Goal: Information Seeking & Learning: Learn about a topic

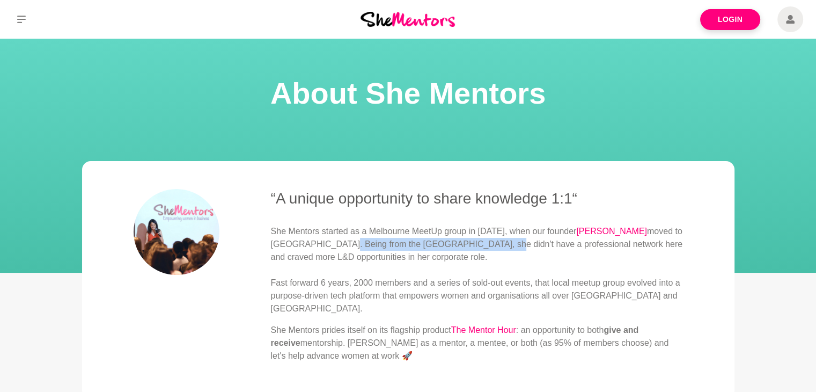
drag, startPoint x: 303, startPoint y: 239, endPoint x: 445, endPoint y: 239, distance: 142.2
click at [441, 239] on p "She Mentors started as a Melbourne MeetUp group in [DATE], when our founder [PE…" at bounding box center [477, 270] width 412 height 90
click at [448, 238] on p "She Mentors started as a Melbourne MeetUp group in [DATE], when our founder [PE…" at bounding box center [477, 270] width 412 height 90
click at [458, 230] on p "She Mentors started as a Melbourne MeetUp group in [DATE], when our founder [PE…" at bounding box center [477, 270] width 412 height 90
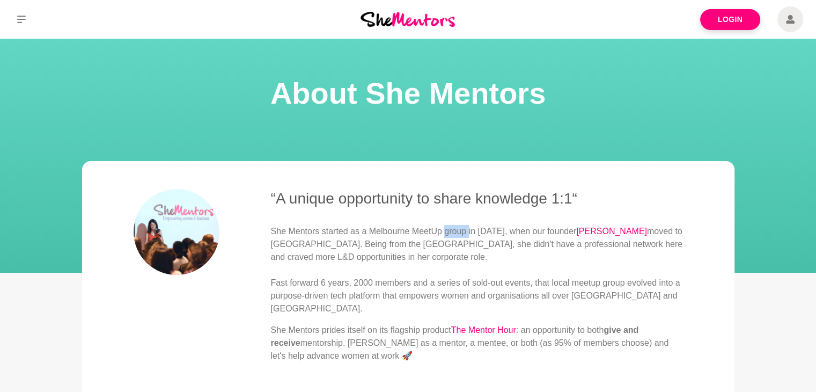
click at [458, 230] on p "She Mentors started as a Melbourne MeetUp group in [DATE], when our founder [PE…" at bounding box center [477, 270] width 412 height 90
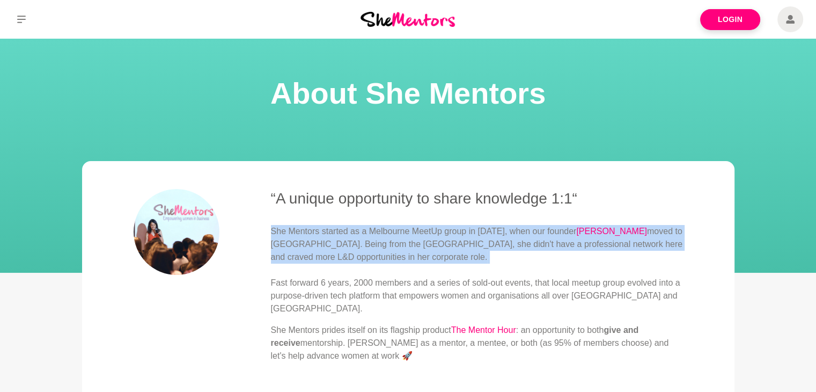
click at [458, 230] on p "She Mentors started as a Melbourne MeetUp group in [DATE], when our founder [PE…" at bounding box center [477, 270] width 412 height 90
click at [635, 243] on p "She Mentors started as a Melbourne MeetUp group in [DATE], when our founder [PE…" at bounding box center [477, 270] width 412 height 90
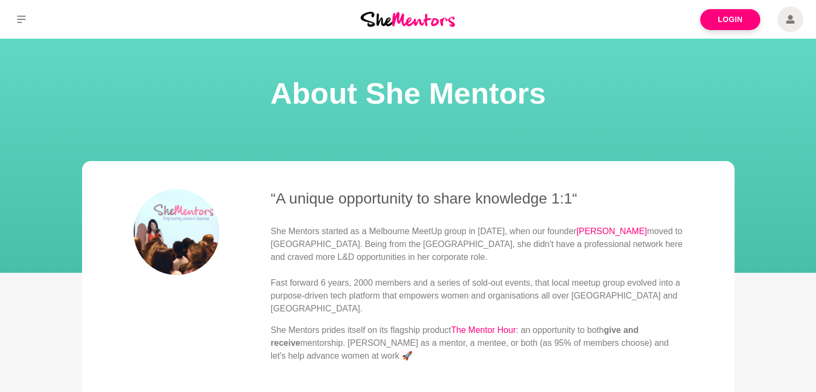
click at [453, 234] on p "She Mentors started as a Melbourne MeetUp group in [DATE], when our founder [PE…" at bounding box center [477, 270] width 412 height 90
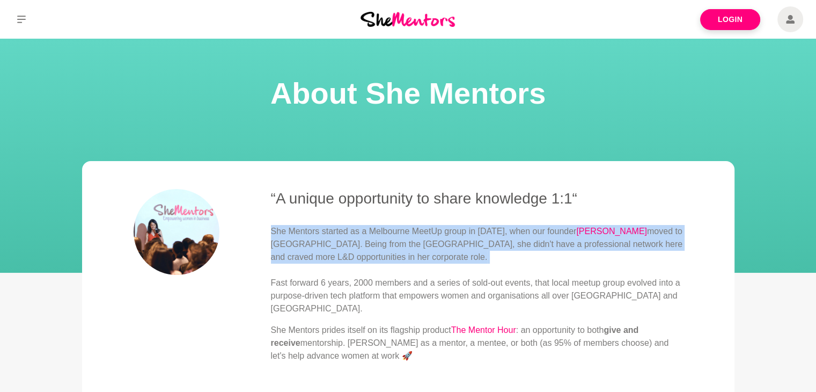
click at [453, 234] on p "She Mentors started as a Melbourne MeetUp group in [DATE], when our founder [PE…" at bounding box center [477, 270] width 412 height 90
click at [309, 249] on p "She Mentors started as a Melbourne MeetUp group in [DATE], when our founder [PE…" at bounding box center [477, 270] width 412 height 90
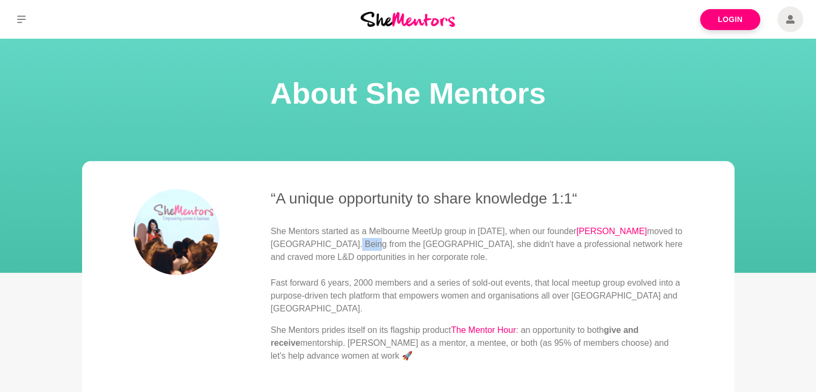
click at [308, 249] on p "She Mentors started as a Melbourne MeetUp group in [DATE], when our founder [PE…" at bounding box center [477, 270] width 412 height 90
click at [451, 249] on p "She Mentors started as a Melbourne MeetUp group in [DATE], when our founder [PE…" at bounding box center [477, 270] width 412 height 90
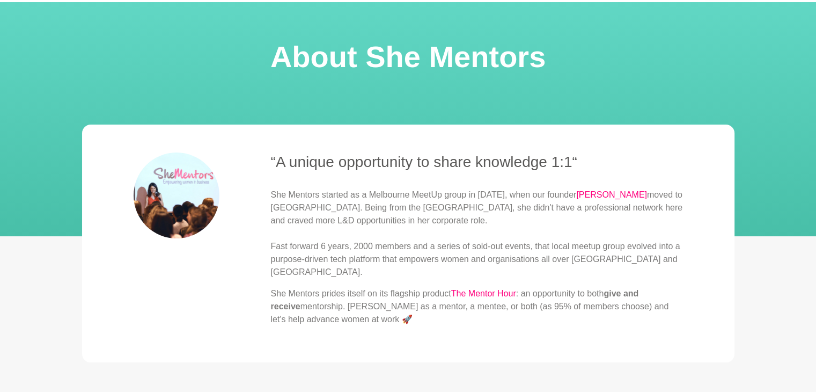
scroll to position [54, 0]
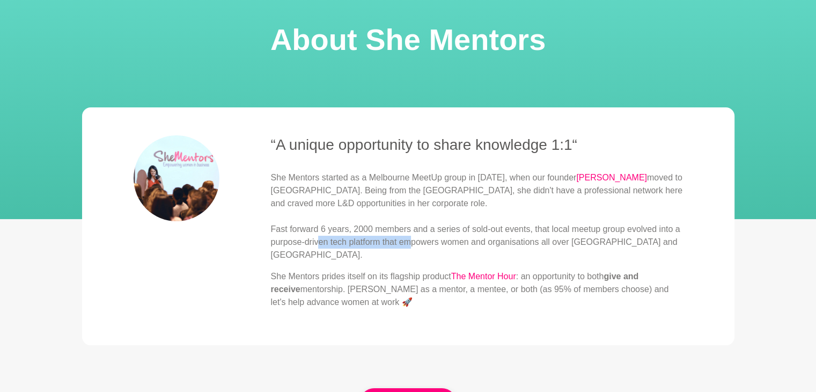
drag, startPoint x: 320, startPoint y: 237, endPoint x: 413, endPoint y: 237, distance: 92.8
click at [413, 237] on p "She Mentors started as a Melbourne MeetUp group in [DATE], when our founder [PE…" at bounding box center [477, 216] width 412 height 90
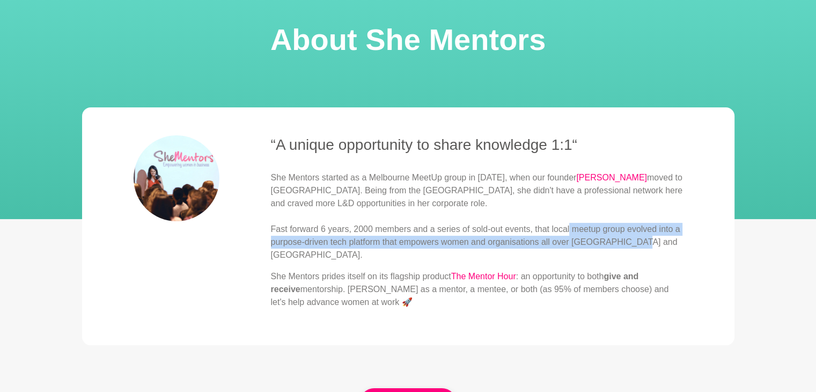
drag, startPoint x: 570, startPoint y: 230, endPoint x: 631, endPoint y: 239, distance: 61.3
click at [631, 239] on p "She Mentors started as a Melbourne MeetUp group in [DATE], when our founder [PE…" at bounding box center [477, 216] width 412 height 90
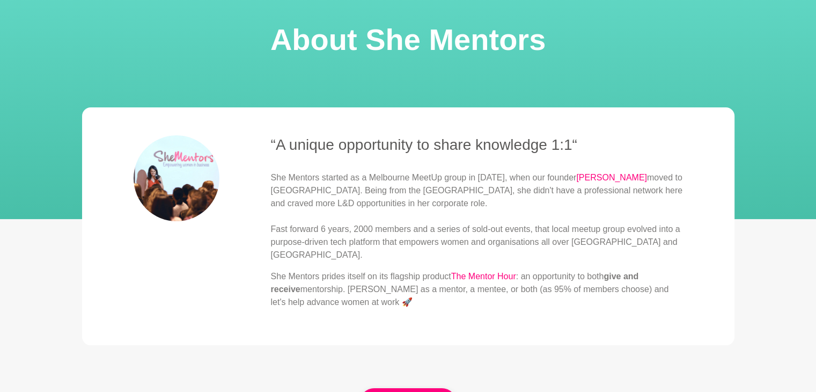
click at [566, 282] on p "She Mentors prides itself on its flagship product The Mentor Hour : an opportun…" at bounding box center [477, 289] width 412 height 39
click at [627, 280] on p "She Mentors prides itself on its flagship product The Mentor Hour : an opportun…" at bounding box center [477, 289] width 412 height 39
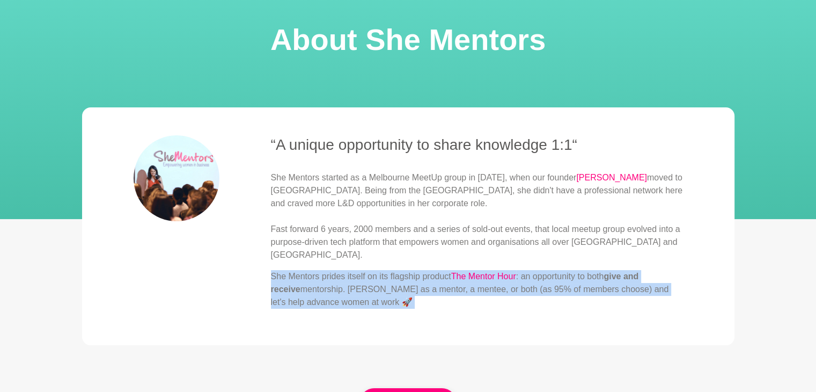
click at [627, 280] on p "She Mentors prides itself on its flagship product The Mentor Hour : an opportun…" at bounding box center [477, 289] width 412 height 39
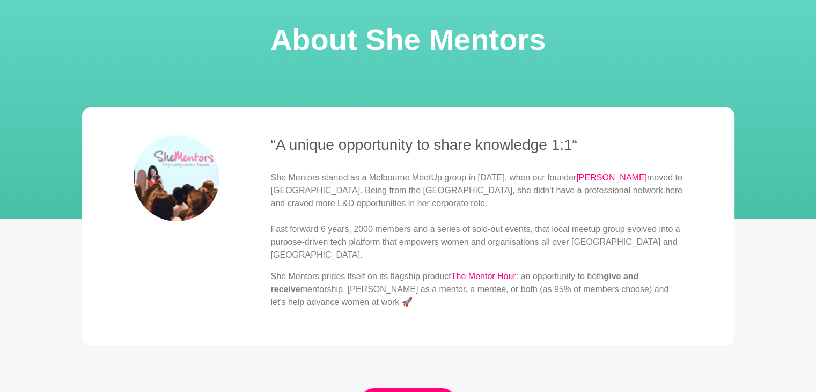
click at [653, 243] on p "She Mentors started as a Melbourne MeetUp group in [DATE], when our founder [PE…" at bounding box center [477, 216] width 412 height 90
click at [399, 184] on p "She Mentors started as a Melbourne MeetUp group in [DATE], when our founder [PE…" at bounding box center [477, 216] width 412 height 90
click at [489, 167] on div "“A unique opportunity to share knowledge 1:1“ She Mentors started as a Melbourn…" at bounding box center [477, 226] width 412 height 182
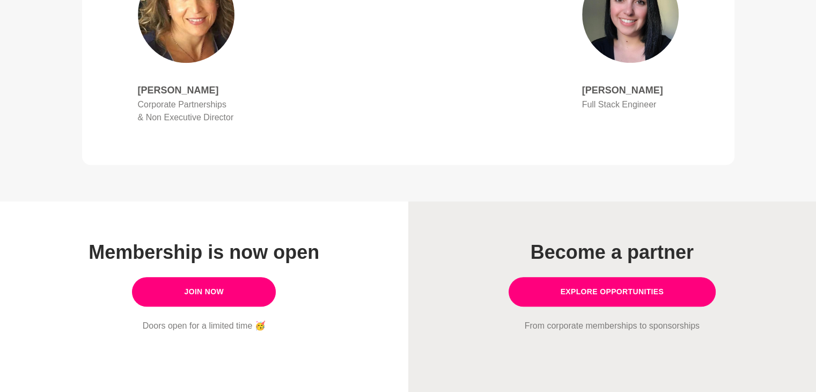
scroll to position [942, 0]
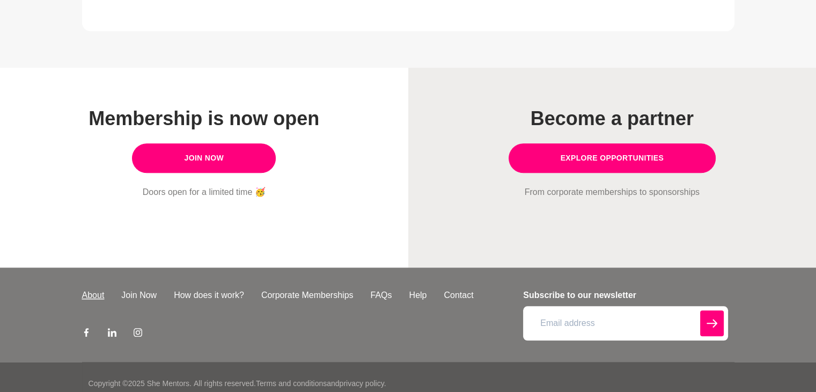
click at [92, 289] on link "About" at bounding box center [94, 295] width 40 height 13
click at [211, 289] on link "How does it work?" at bounding box center [208, 295] width 87 height 13
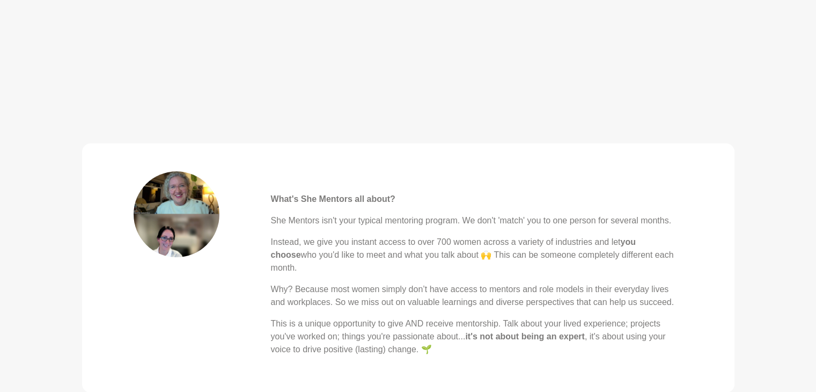
scroll to position [322, 0]
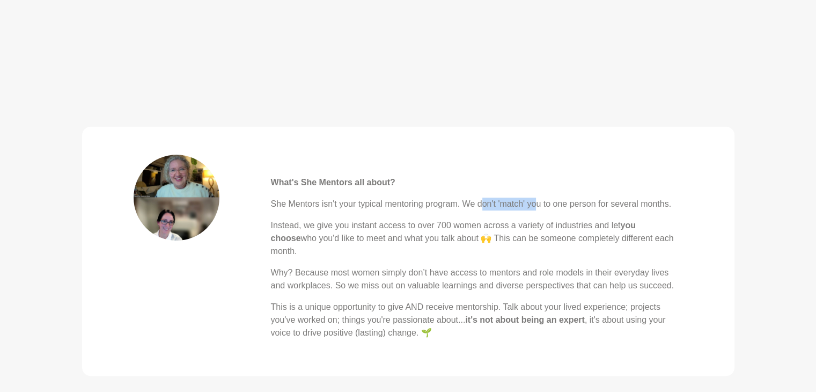
drag, startPoint x: 481, startPoint y: 206, endPoint x: 538, endPoint y: 204, distance: 57.4
click at [538, 204] on p "She Mentors isn't your typical mentoring program. We don't 'match' you to one p…" at bounding box center [477, 203] width 412 height 13
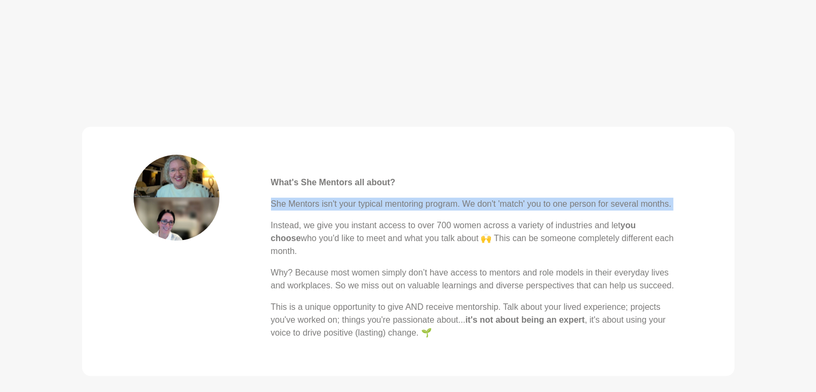
click at [538, 204] on p "She Mentors isn't your typical mentoring program. We don't 'match' you to one p…" at bounding box center [477, 203] width 412 height 13
click at [502, 207] on p "She Mentors isn't your typical mentoring program. We don't 'match' you to one p…" at bounding box center [477, 203] width 412 height 13
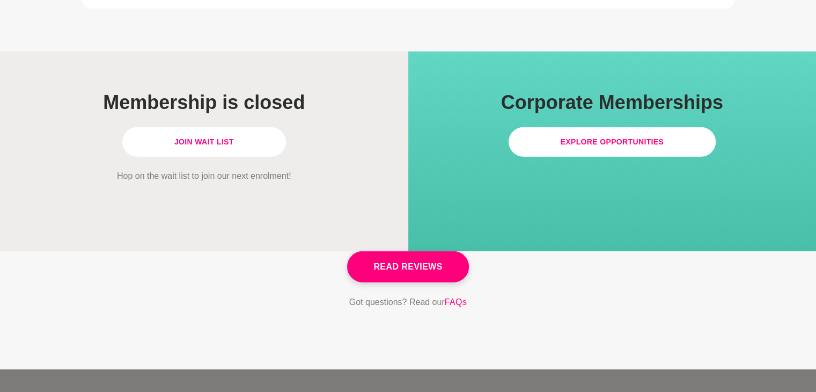
scroll to position [3166, 0]
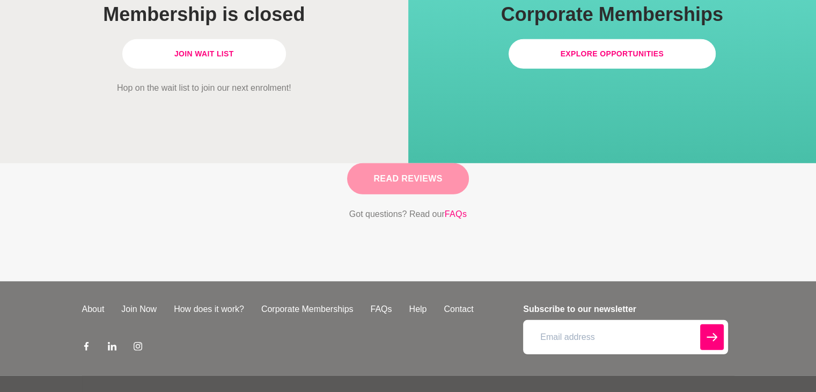
click at [448, 163] on link "Read Reviews" at bounding box center [407, 178] width 121 height 31
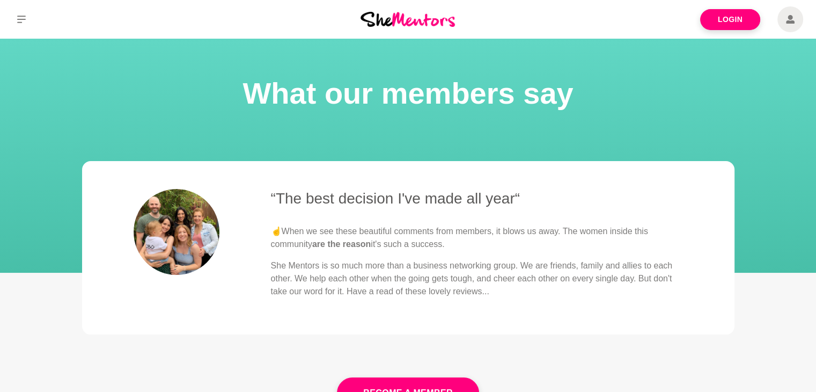
click at [404, 13] on img at bounding box center [408, 19] width 94 height 14
click at [397, 23] on img at bounding box center [408, 19] width 94 height 14
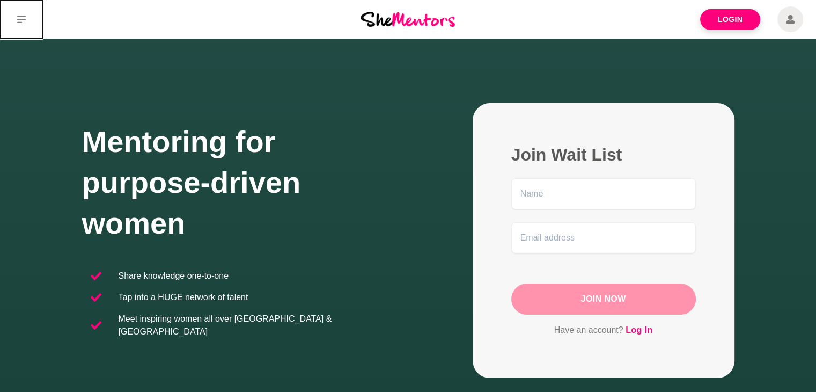
click at [19, 20] on icon at bounding box center [21, 19] width 9 height 9
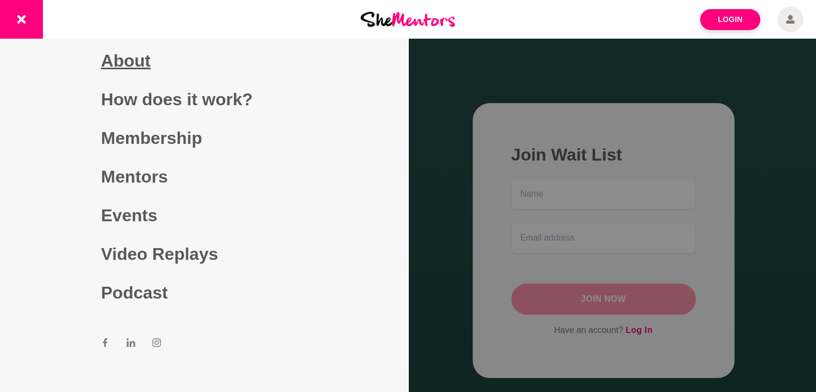
click at [114, 56] on link "About" at bounding box center [204, 60] width 206 height 39
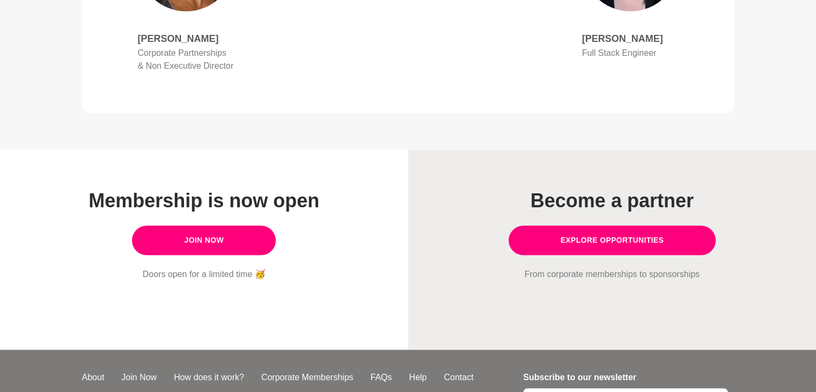
scroll to position [728, 0]
